Goal: Task Accomplishment & Management: Manage account settings

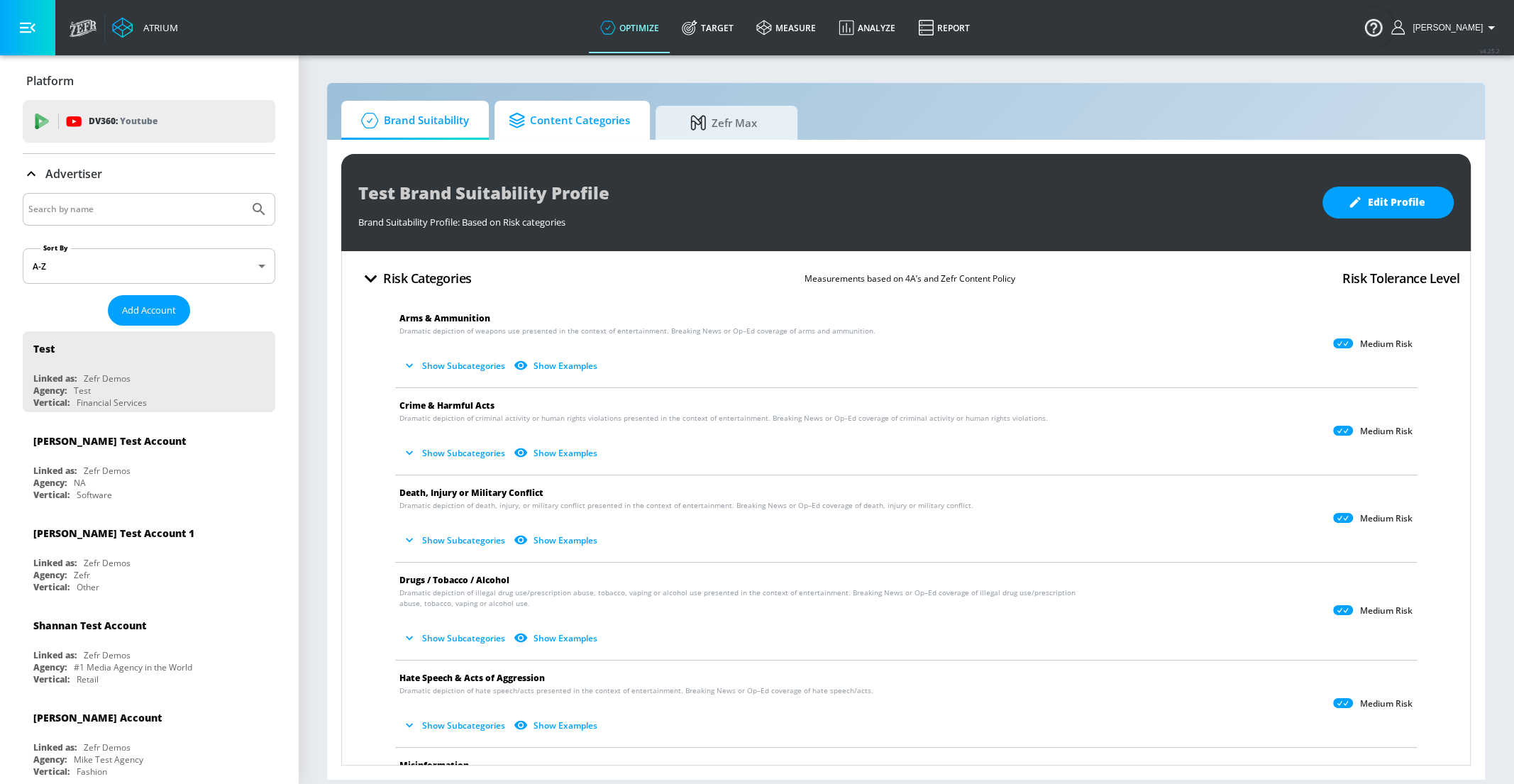
click at [513, 127] on icon at bounding box center [519, 121] width 22 height 16
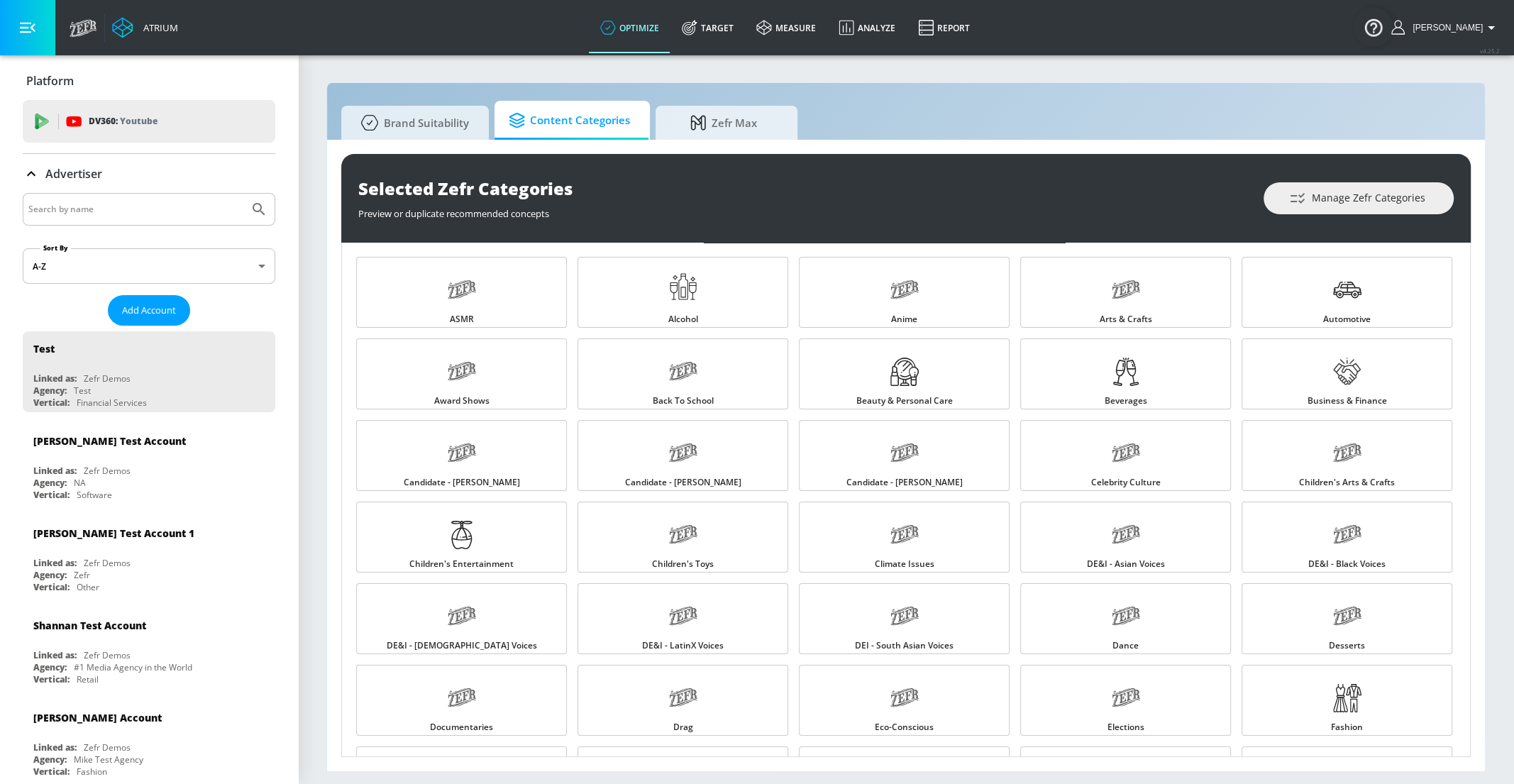
click at [95, 221] on div at bounding box center [150, 209] width 253 height 33
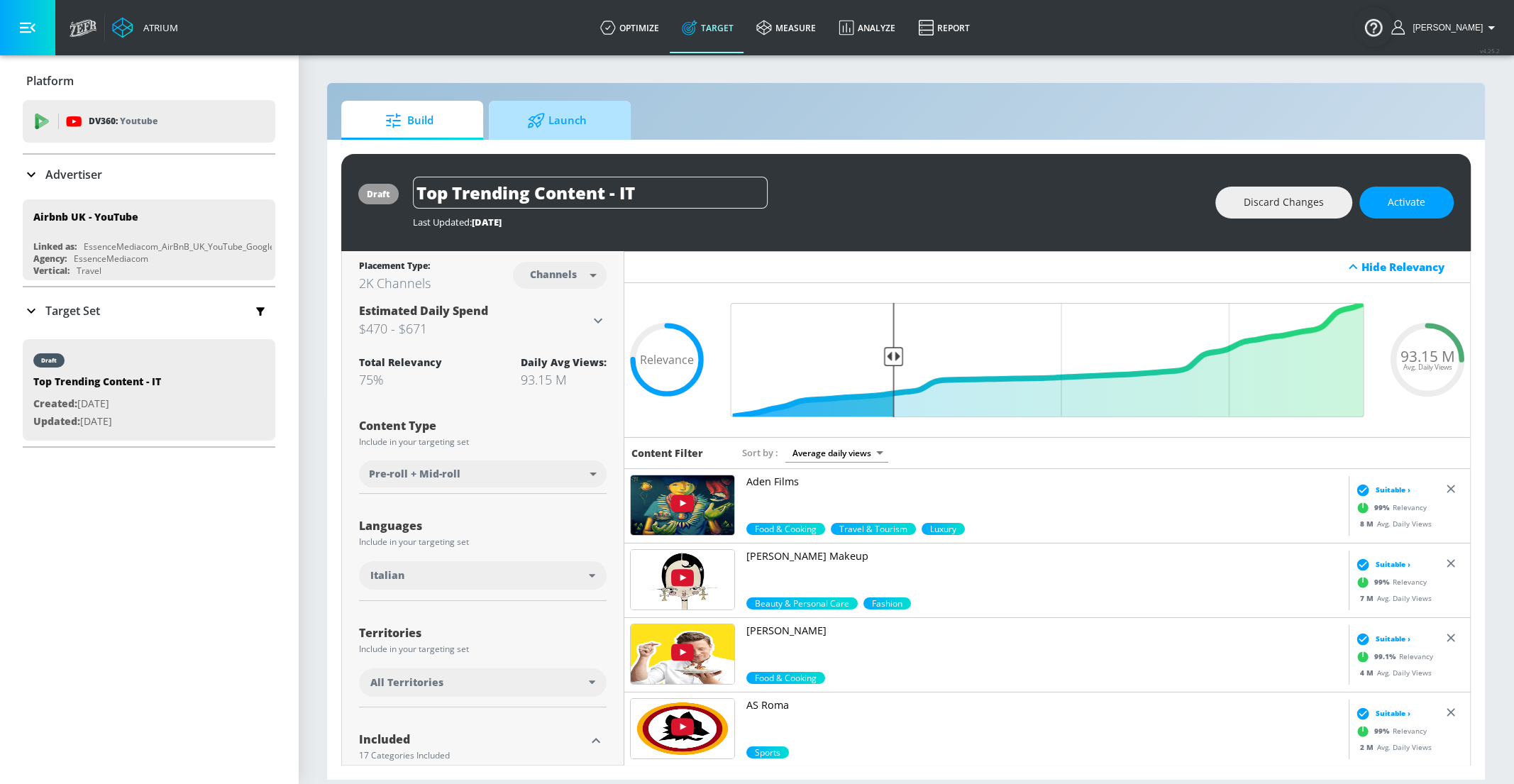
click at [574, 131] on span "Launch" at bounding box center [556, 121] width 108 height 34
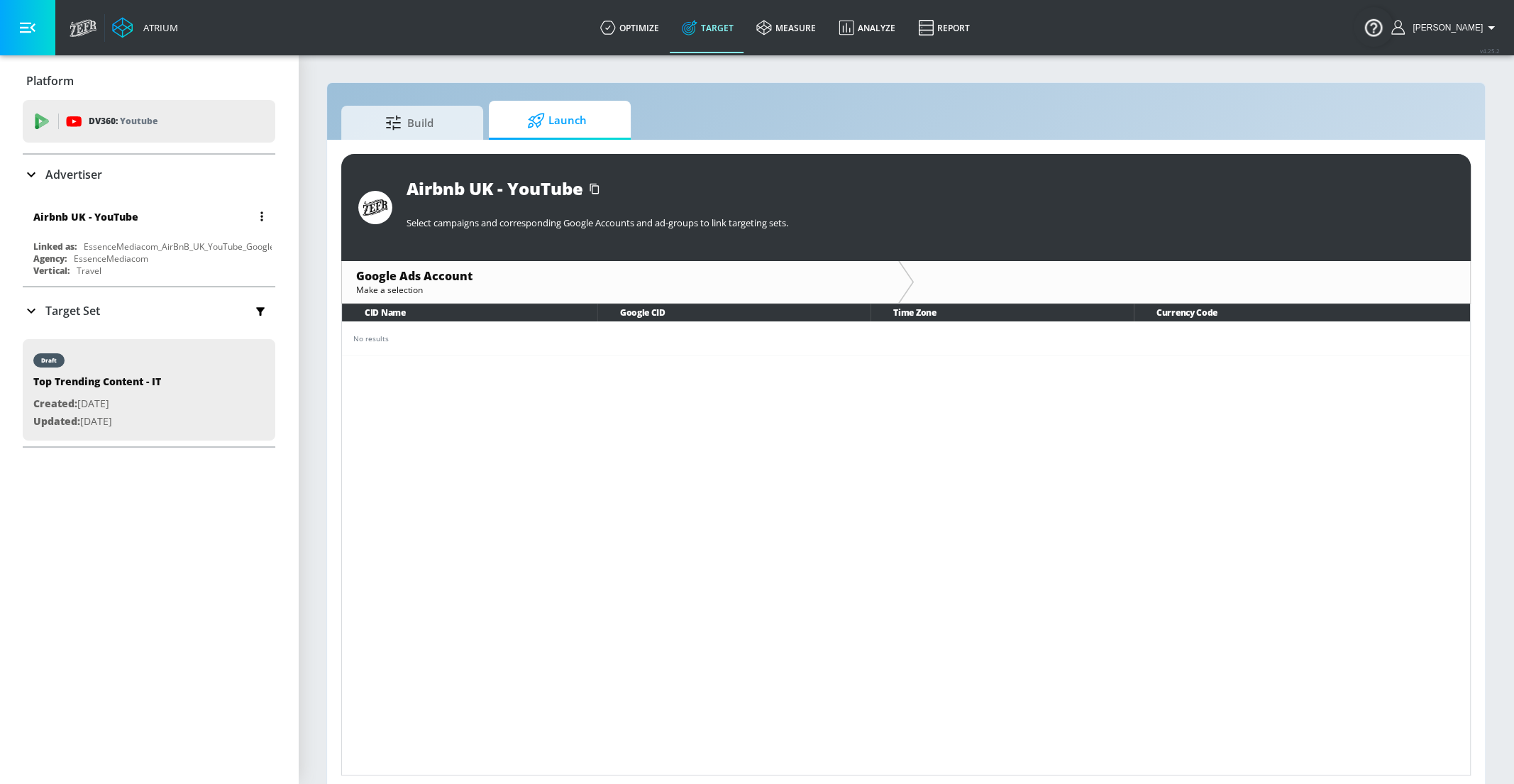
click at [161, 244] on div "EssenceMediacom_AirBnB_UK_YouTube_GoogleAds" at bounding box center [187, 246] width 206 height 12
click at [158, 254] on div "Agency: EssenceMediacom" at bounding box center [153, 259] width 238 height 12
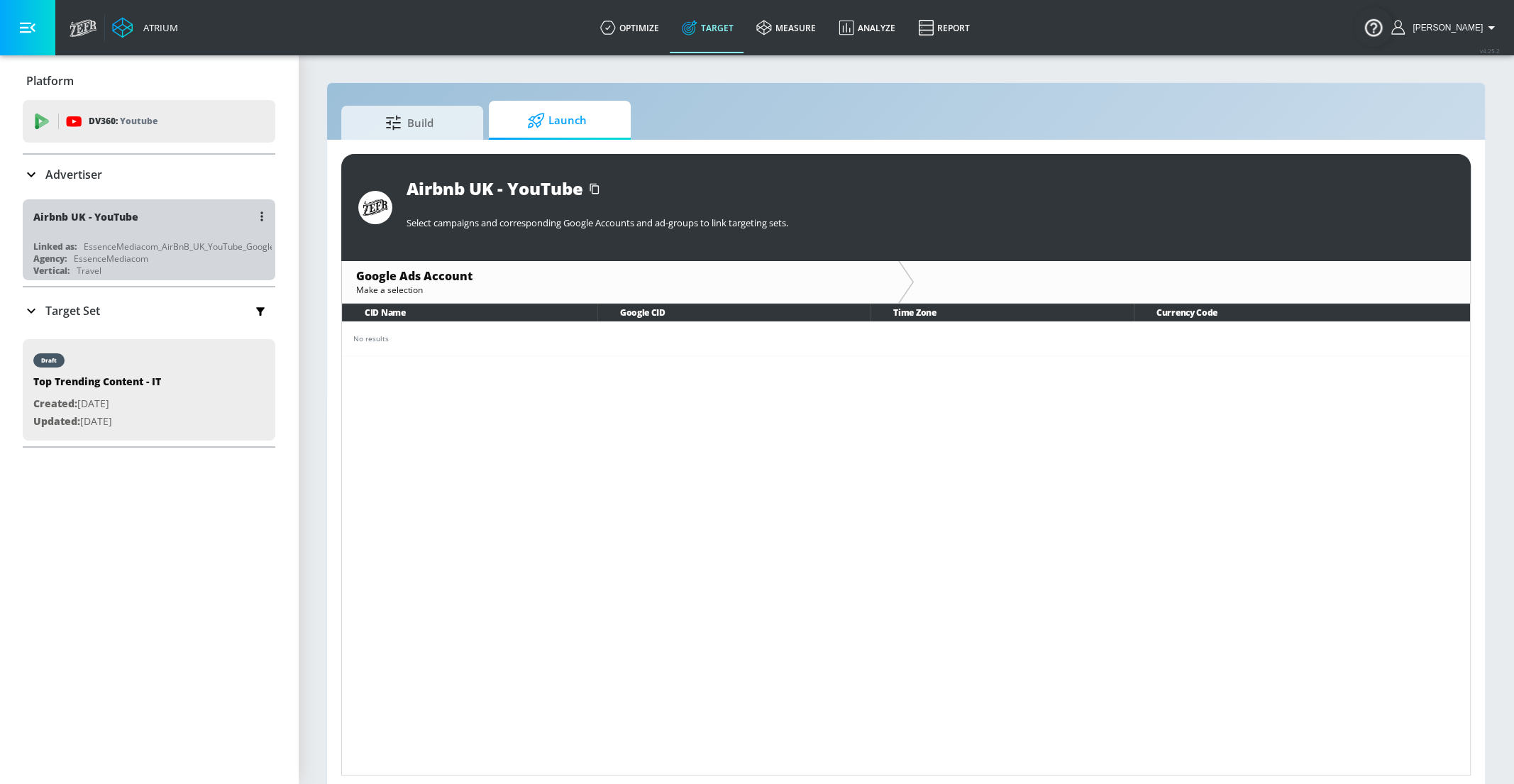
click at [161, 242] on div "EssenceMediacom_AirBnB_UK_YouTube_GoogleAds" at bounding box center [187, 246] width 206 height 12
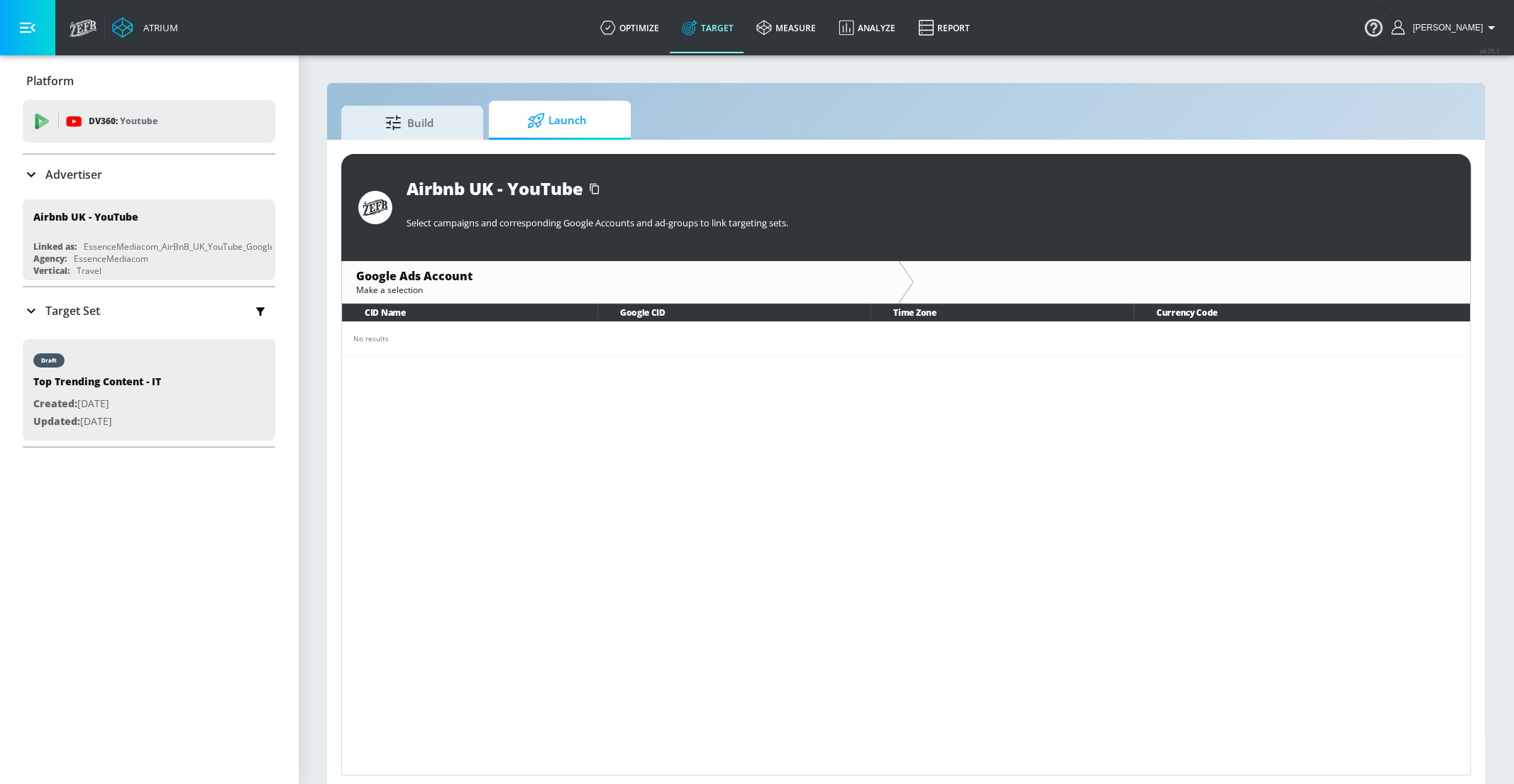
drag, startPoint x: 86, startPoint y: 244, endPoint x: 292, endPoint y: 245, distance: 206.0
click at [292, 245] on div "Platform DV360: Youtube DV360: Youtube Advertiser Sort By A-Z asc ​ Add Account…" at bounding box center [149, 254] width 298 height 398
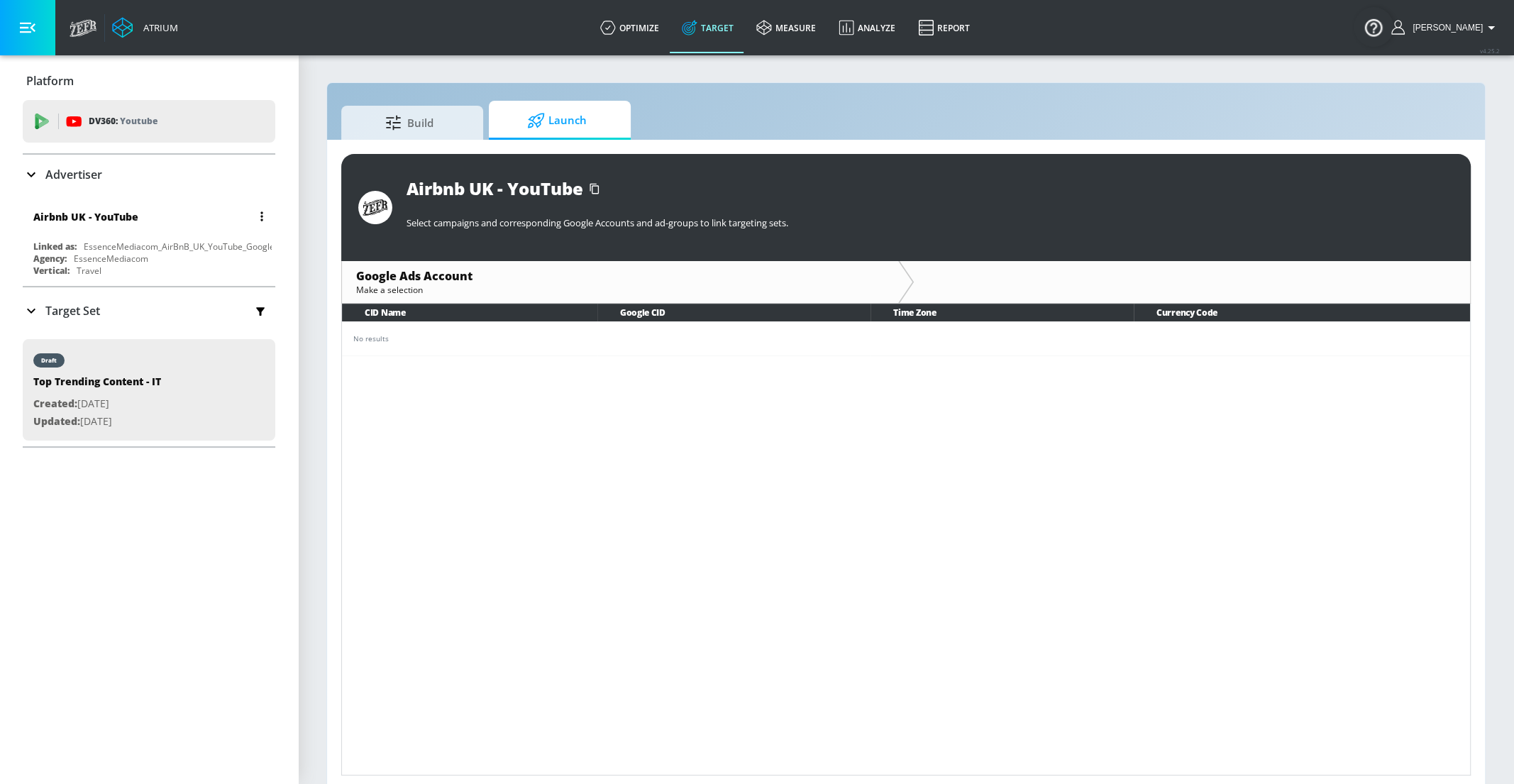
click at [255, 206] on div "Airbnb UK - YouTube" at bounding box center [153, 216] width 238 height 34
click at [265, 220] on button "button" at bounding box center [262, 216] width 20 height 20
click at [251, 235] on li "Edit" at bounding box center [200, 245] width 141 height 25
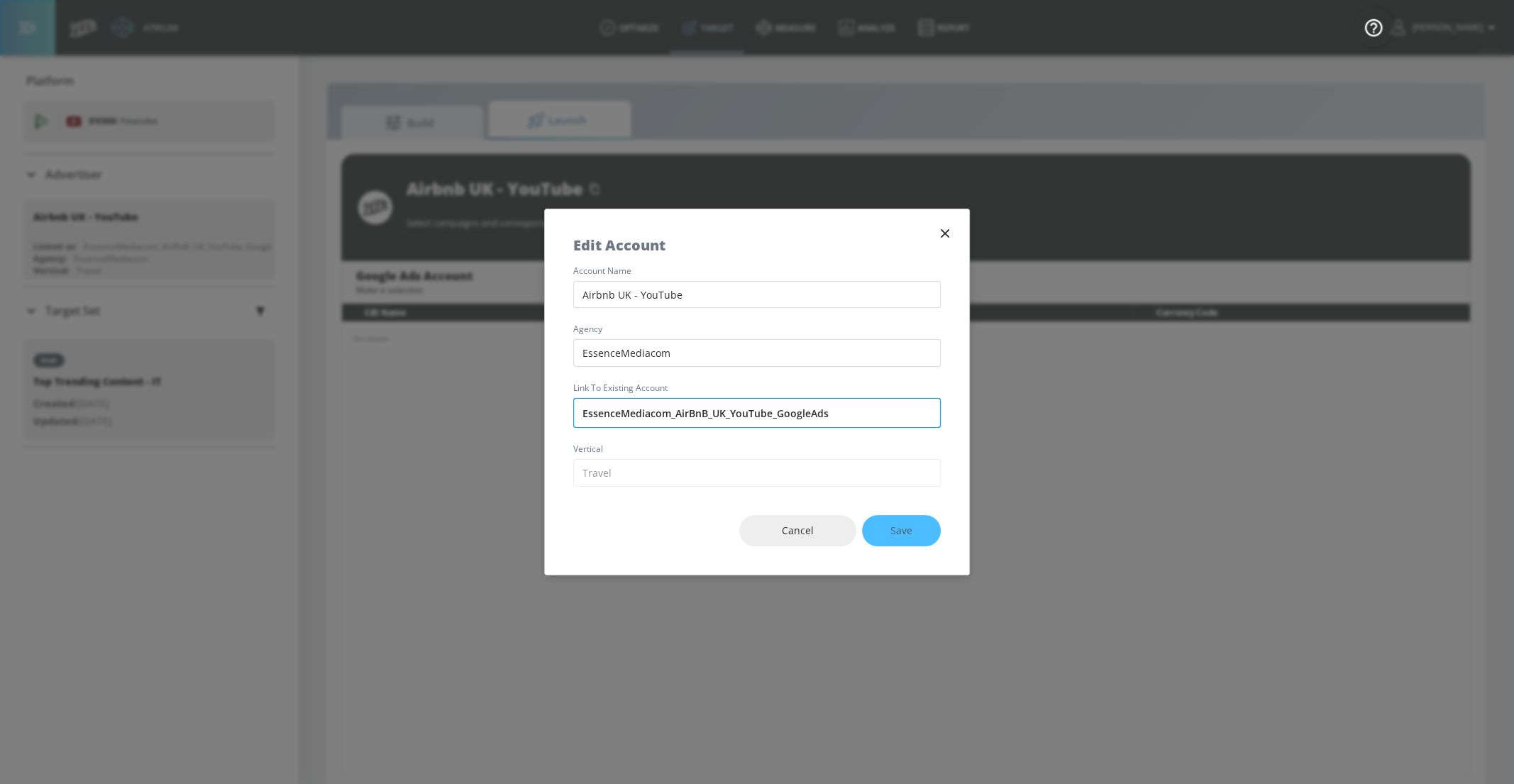
click at [722, 404] on input "EssenceMediacom_AirBnB_UK_YouTube_GoogleAds" at bounding box center [757, 413] width 368 height 30
click at [951, 226] on icon "button" at bounding box center [945, 233] width 16 height 16
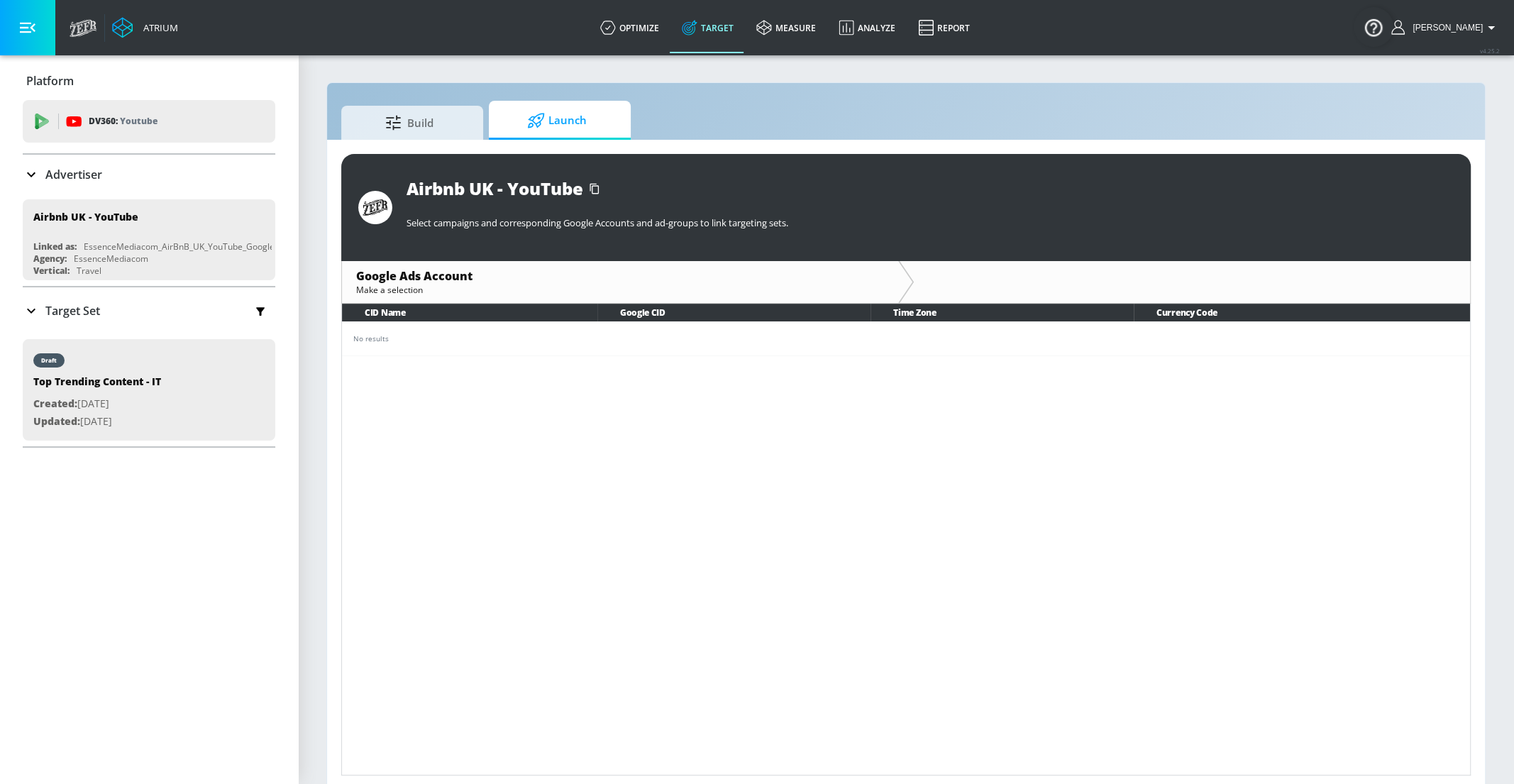
click at [115, 310] on div "Target Set" at bounding box center [150, 311] width 253 height 30
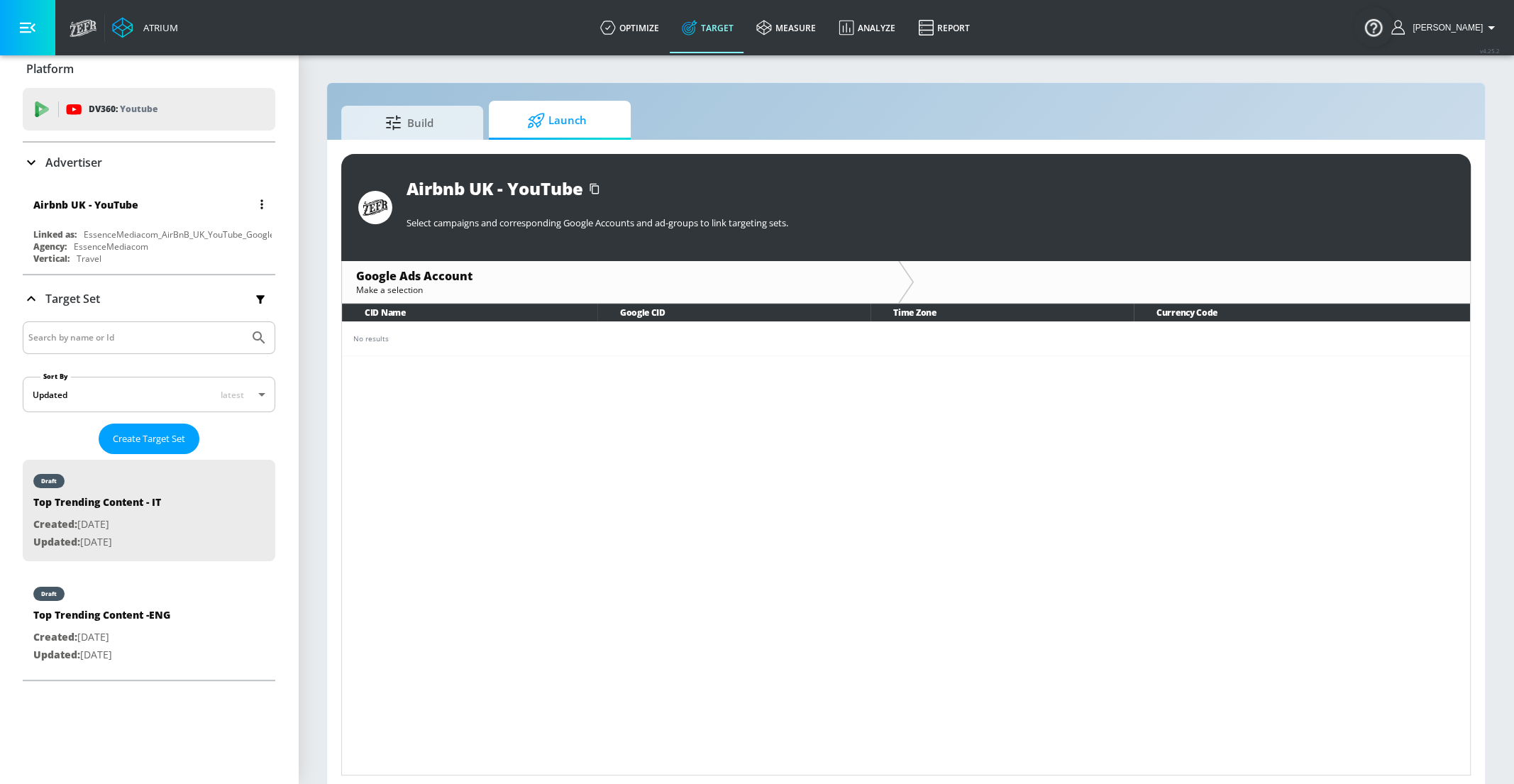
scroll to position [8, 0]
click at [131, 241] on div "EssenceMediacom_AirBnB_UK_YouTube_GoogleAds" at bounding box center [187, 238] width 206 height 12
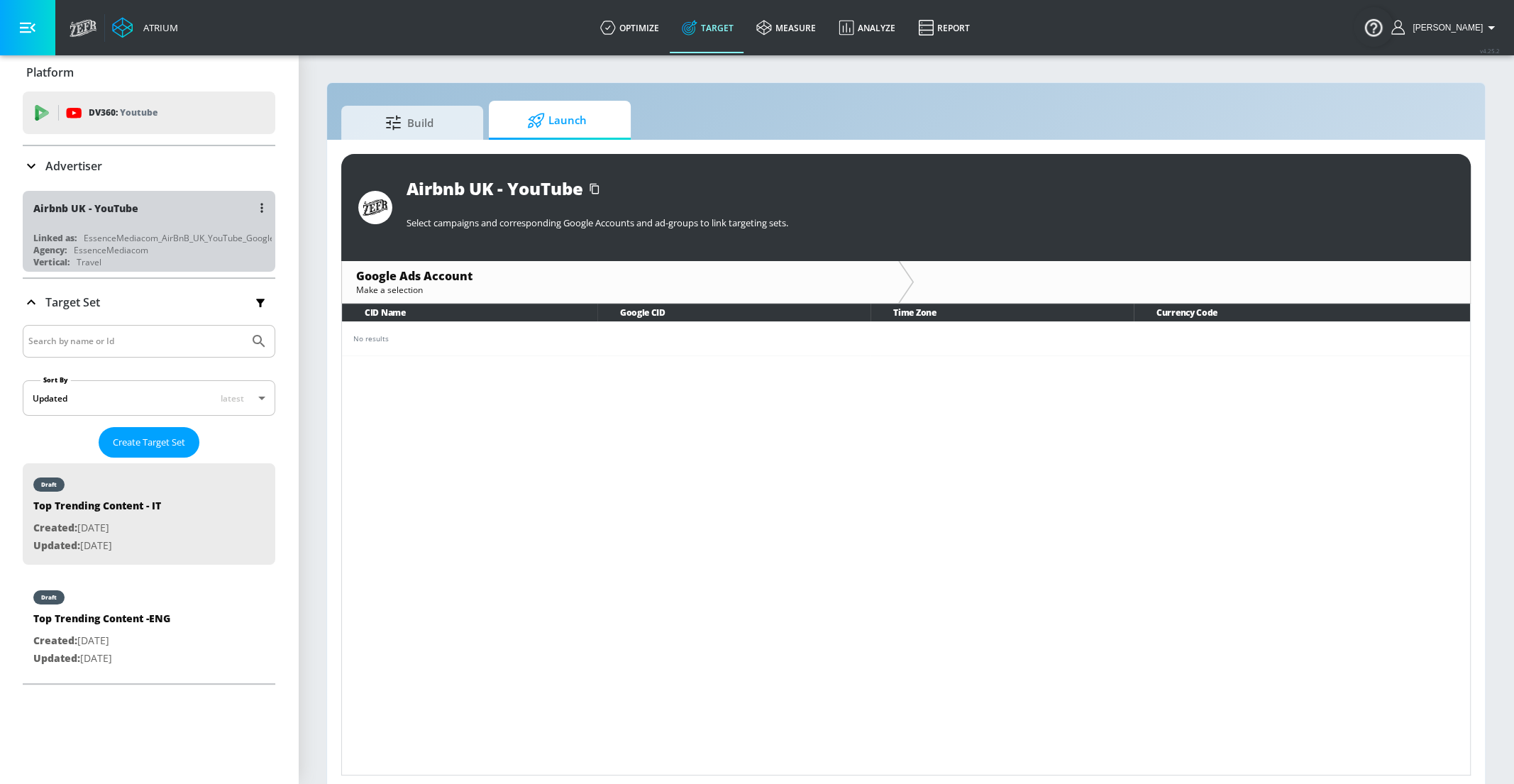
click at [197, 233] on div "EssenceMediacom_AirBnB_UK_YouTube_GoogleAds" at bounding box center [187, 238] width 206 height 12
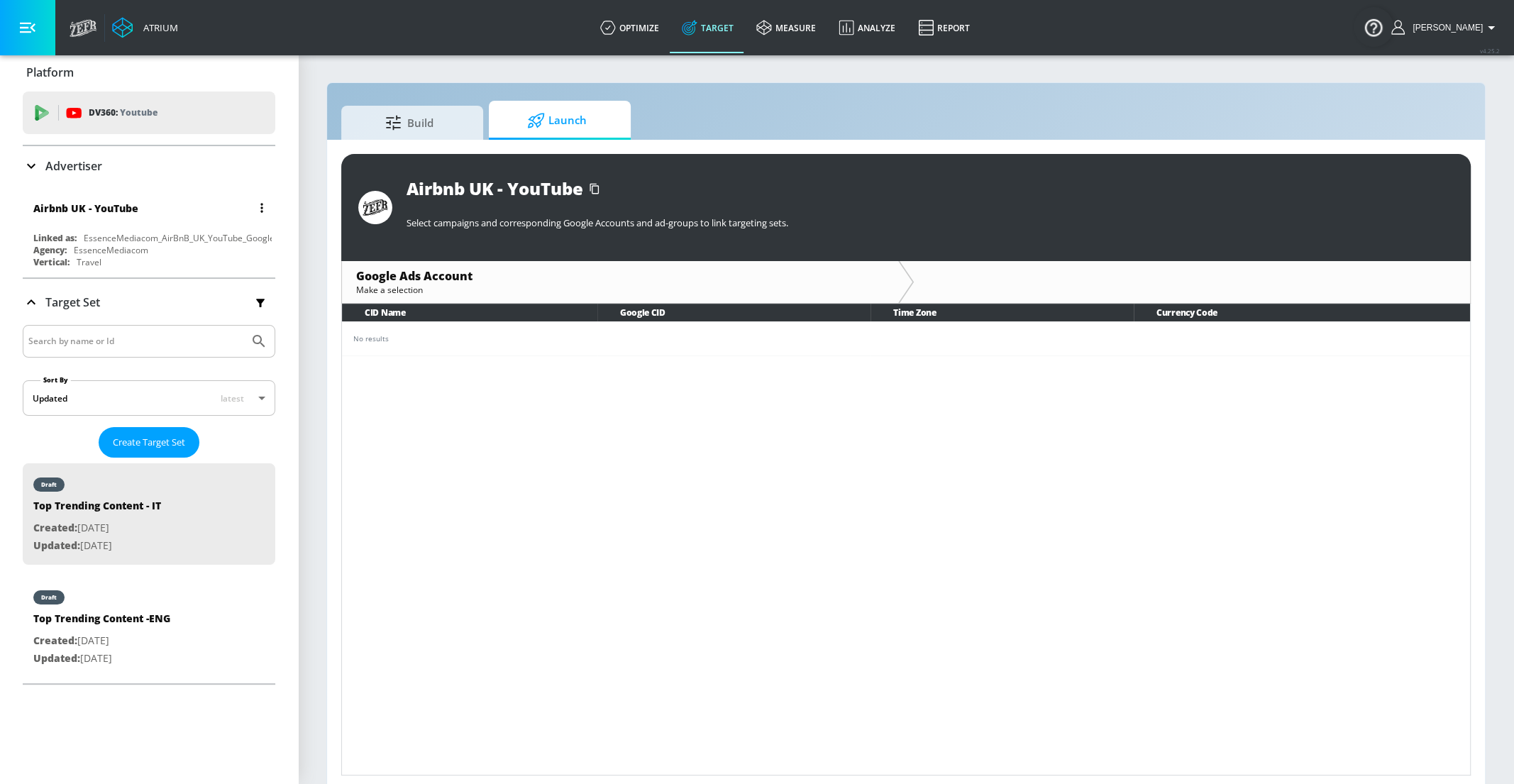
click at [263, 209] on icon "button" at bounding box center [262, 208] width 3 height 10
